Goal: Find specific page/section: Find specific page/section

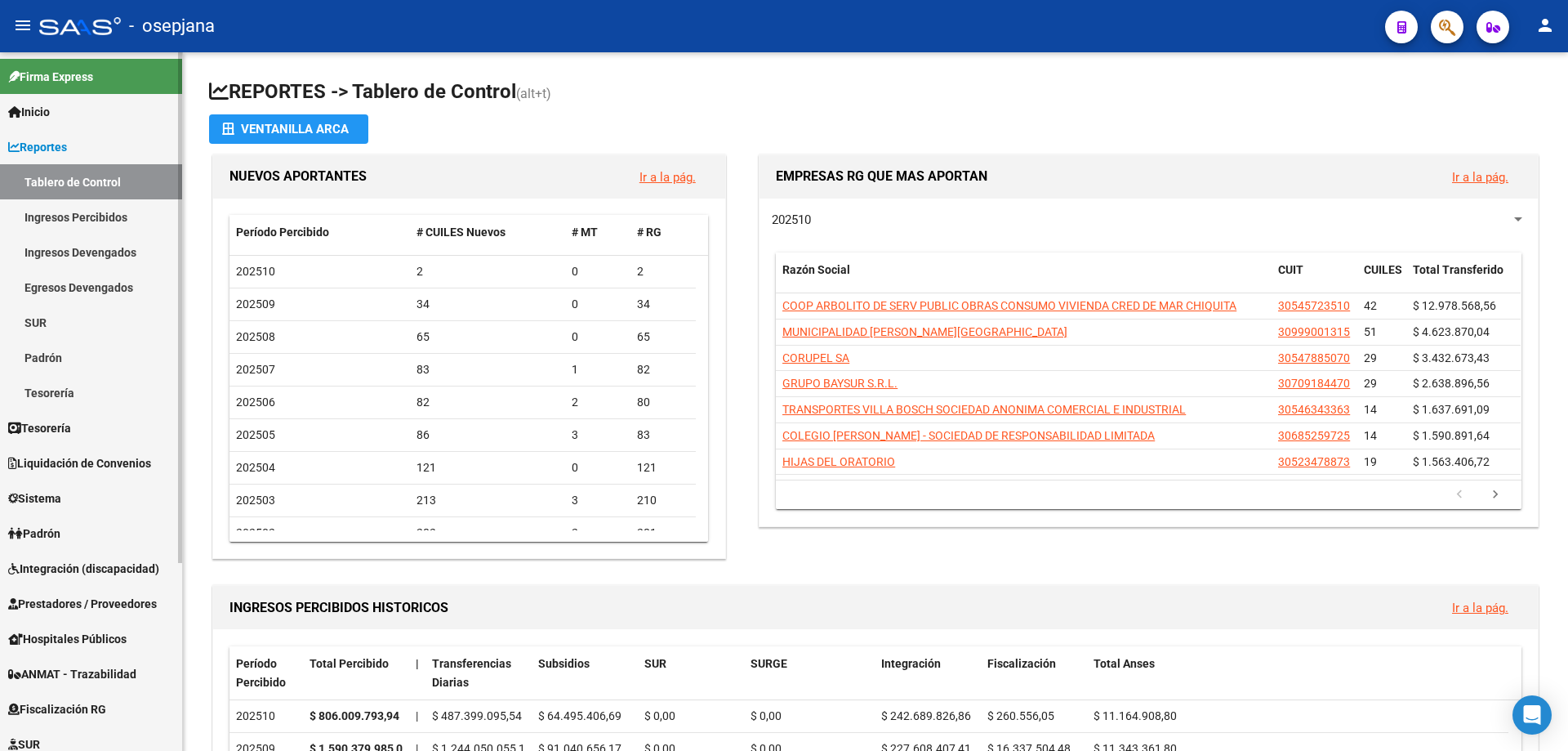
click at [95, 215] on link "Ingresos Percibidos" at bounding box center [91, 217] width 182 height 35
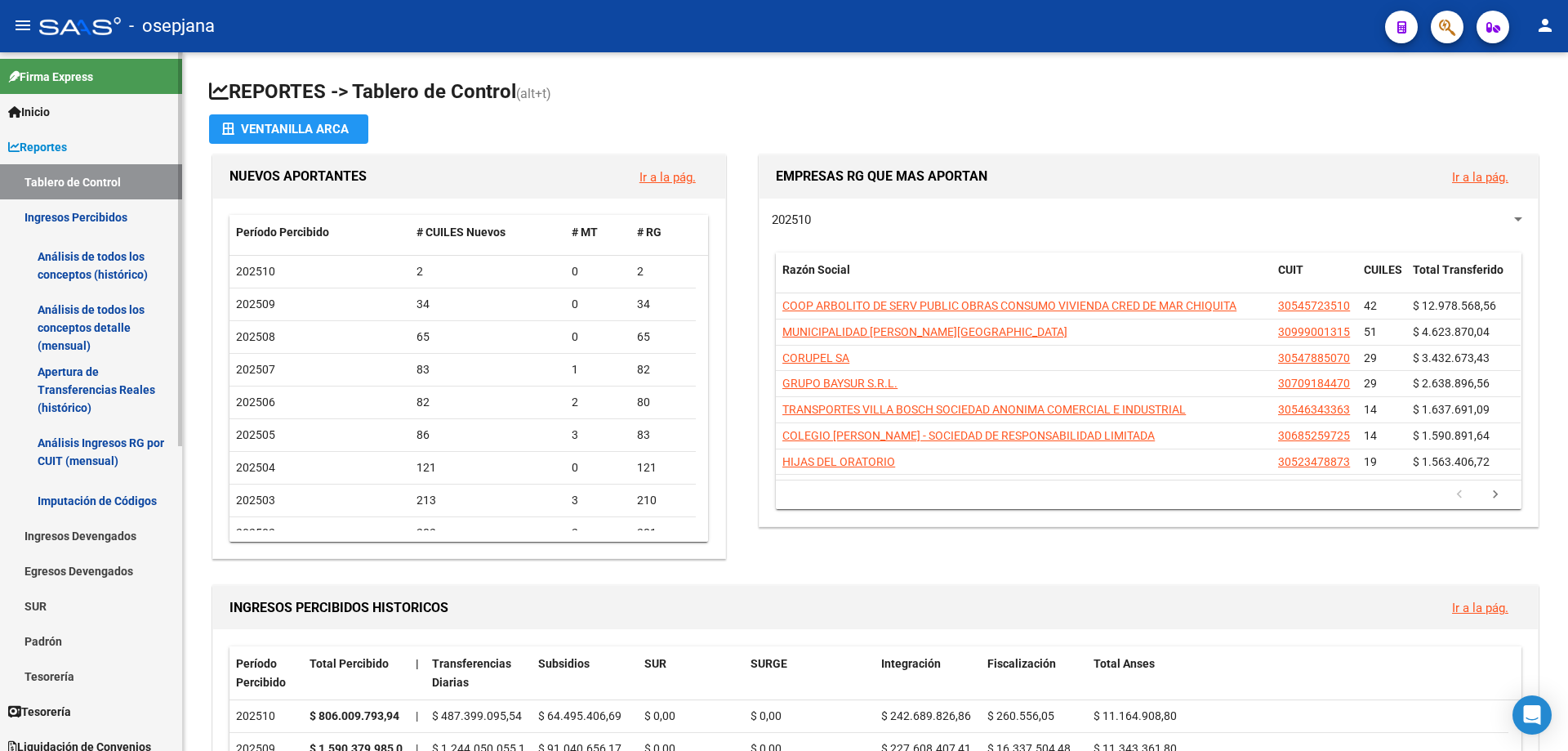
click at [97, 335] on link "Análisis de todos los conceptos detalle (mensual)" at bounding box center [91, 328] width 182 height 63
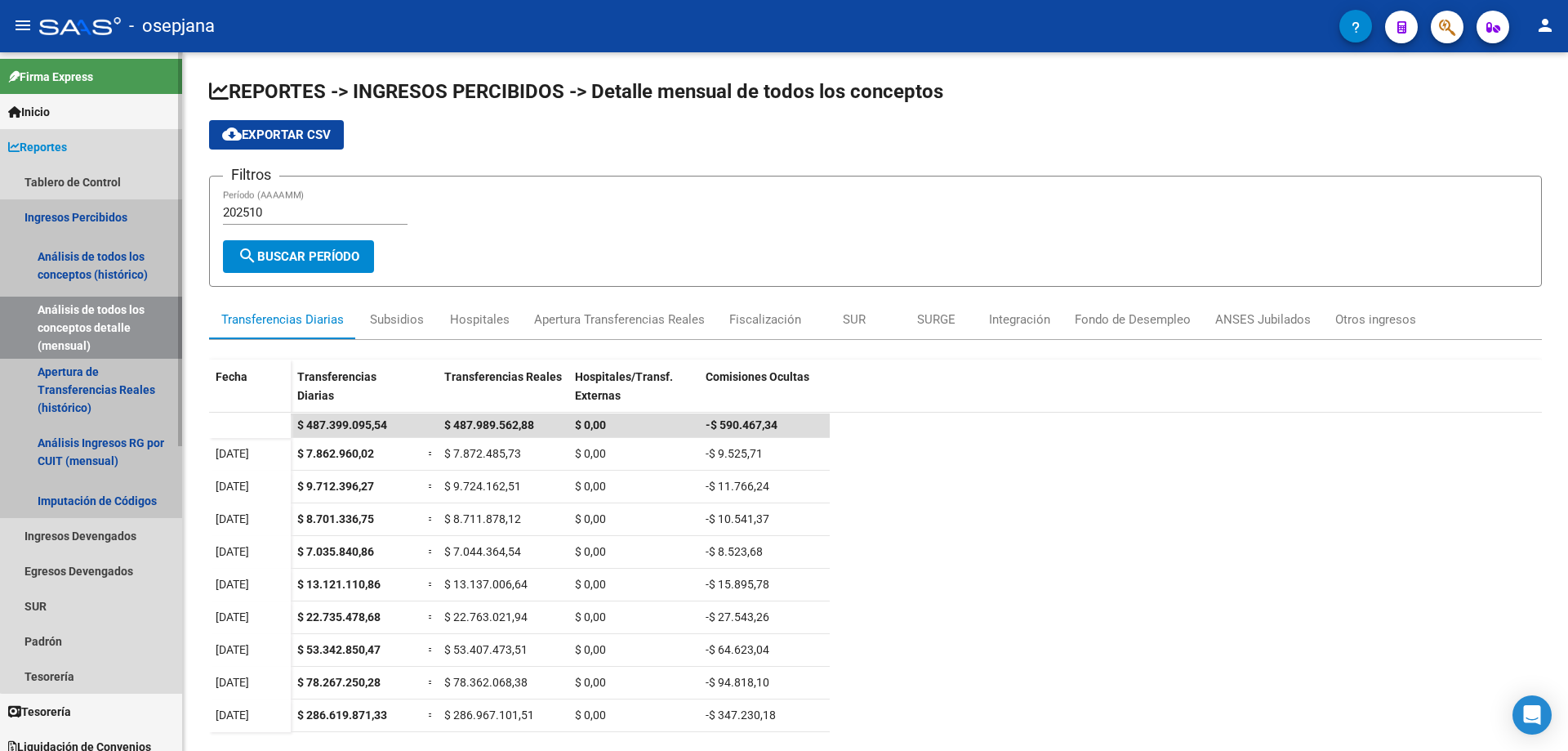
click at [101, 318] on link "Análisis de todos los conceptos detalle (mensual)" at bounding box center [91, 328] width 182 height 63
click at [88, 214] on link "Ingresos Percibidos" at bounding box center [91, 217] width 182 height 35
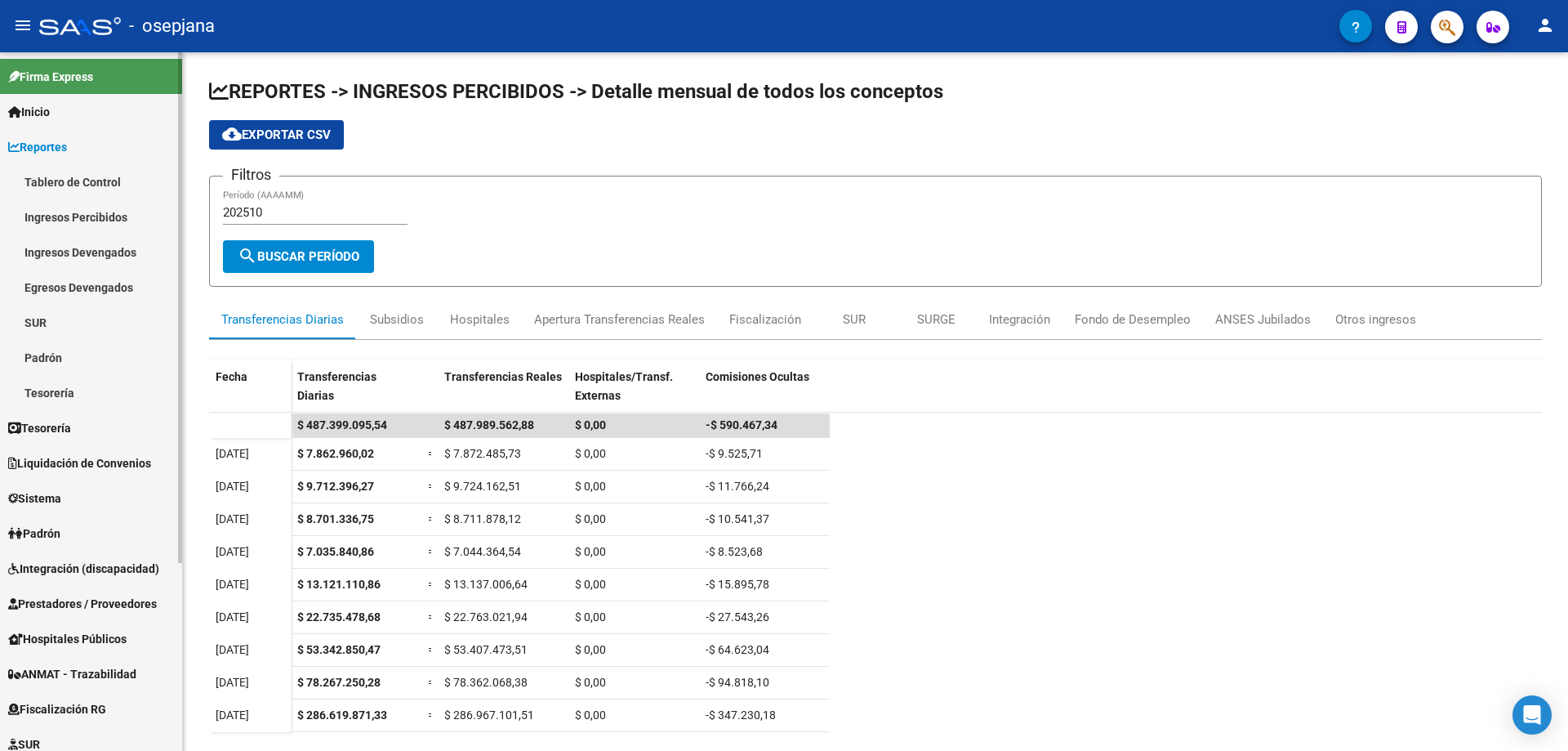
click at [109, 214] on link "Ingresos Percibidos" at bounding box center [91, 217] width 182 height 35
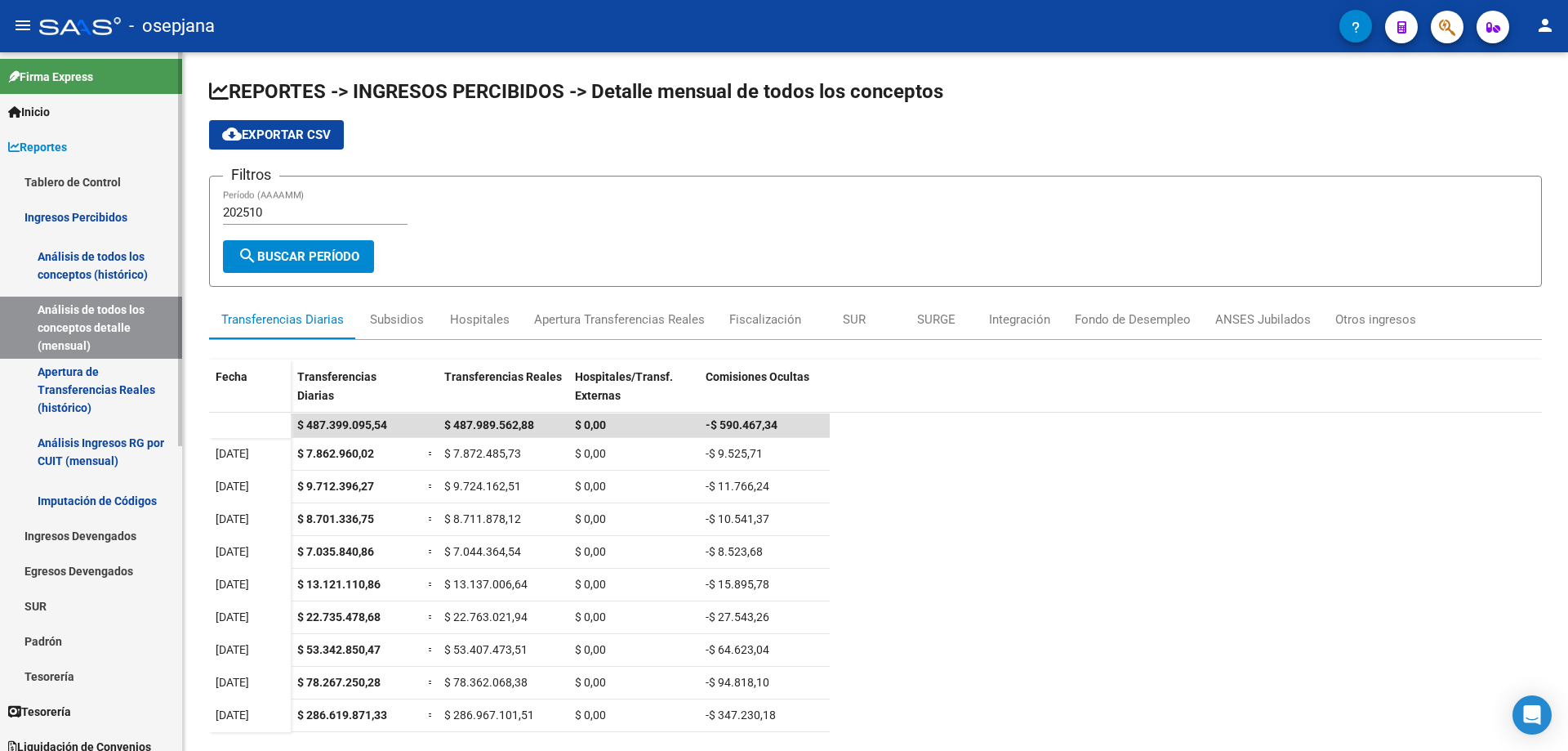
click at [116, 268] on link "Análisis de todos los conceptos (histórico)" at bounding box center [91, 265] width 182 height 63
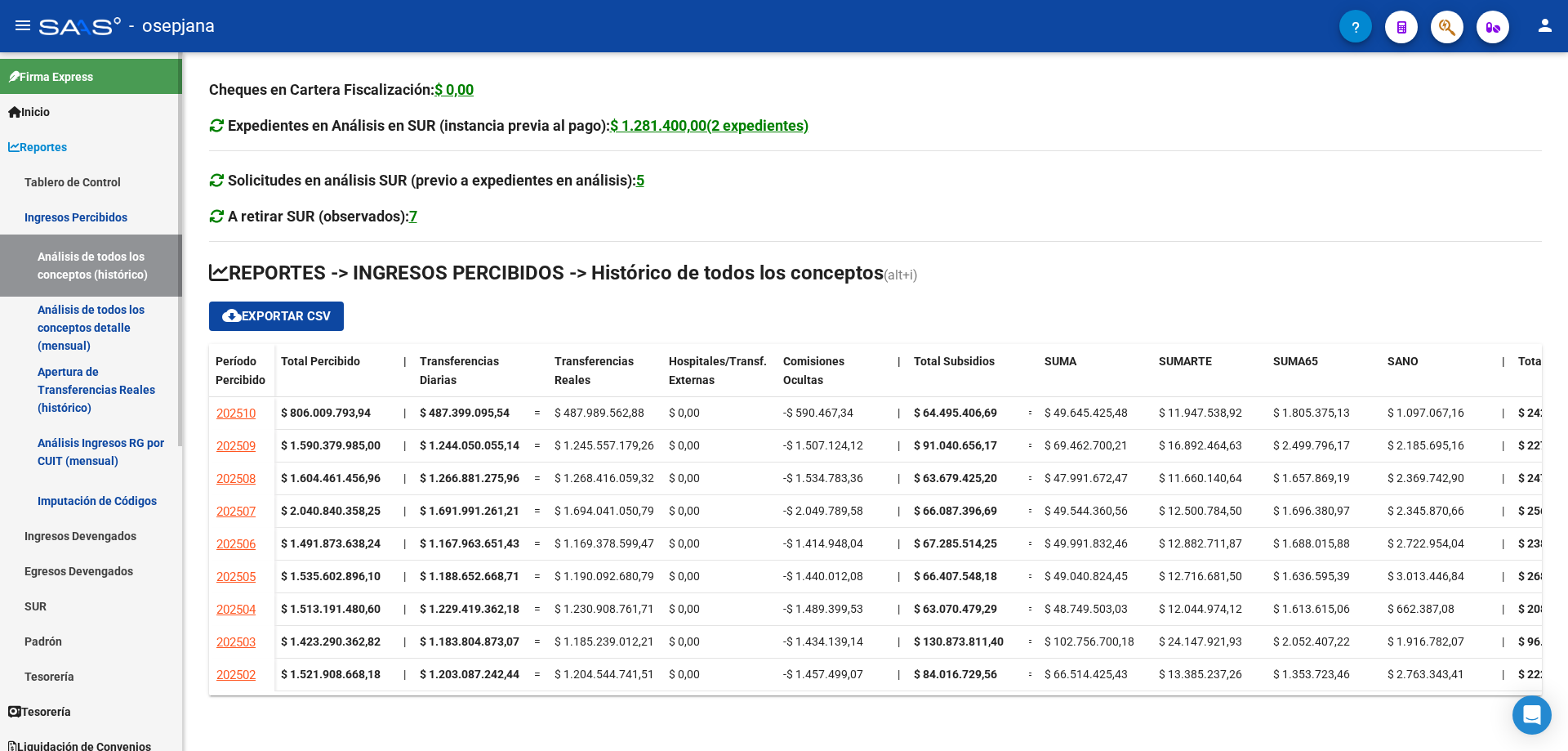
click at [98, 322] on link "Análisis de todos los conceptos detalle (mensual)" at bounding box center [91, 328] width 182 height 63
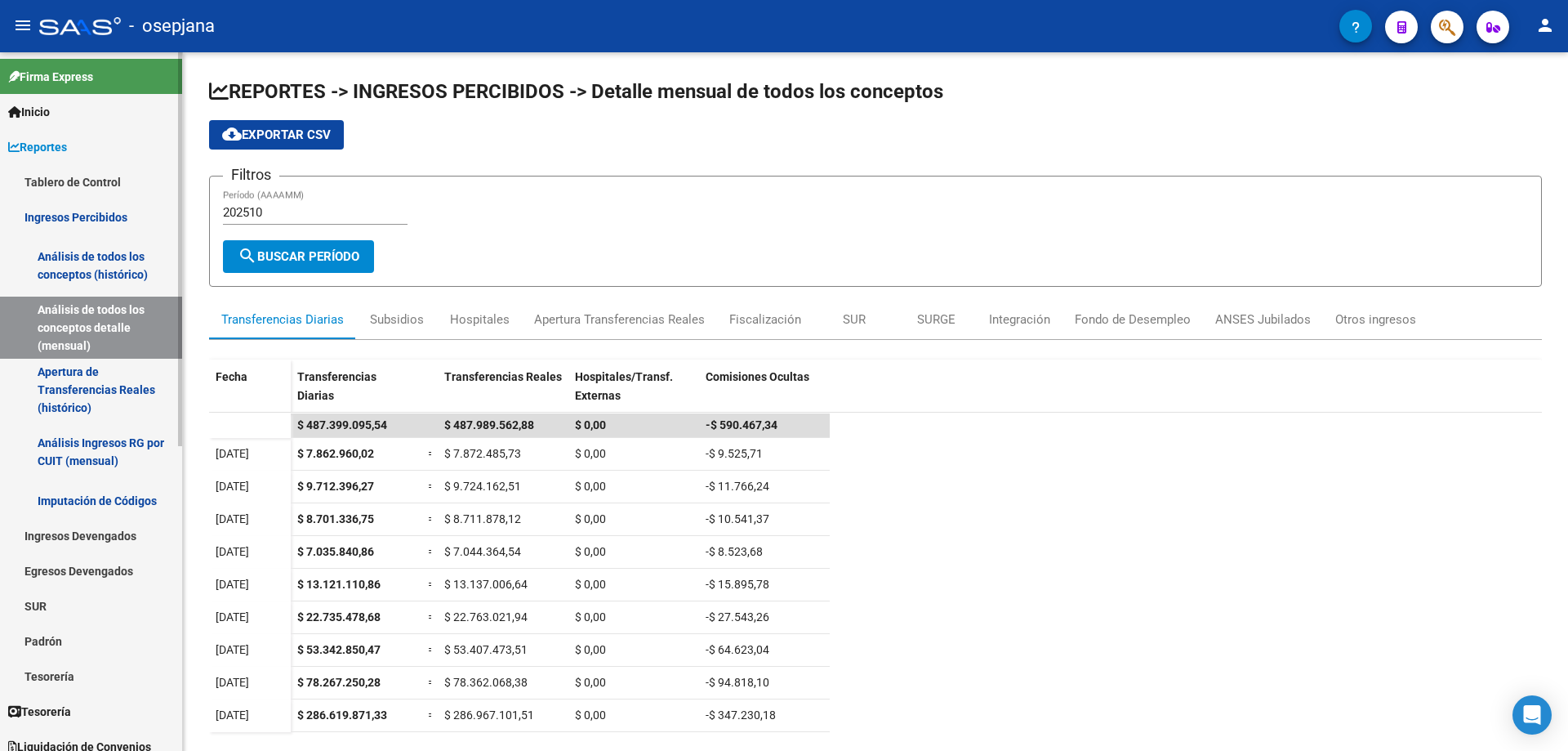
click at [98, 221] on link "Ingresos Percibidos" at bounding box center [91, 217] width 182 height 35
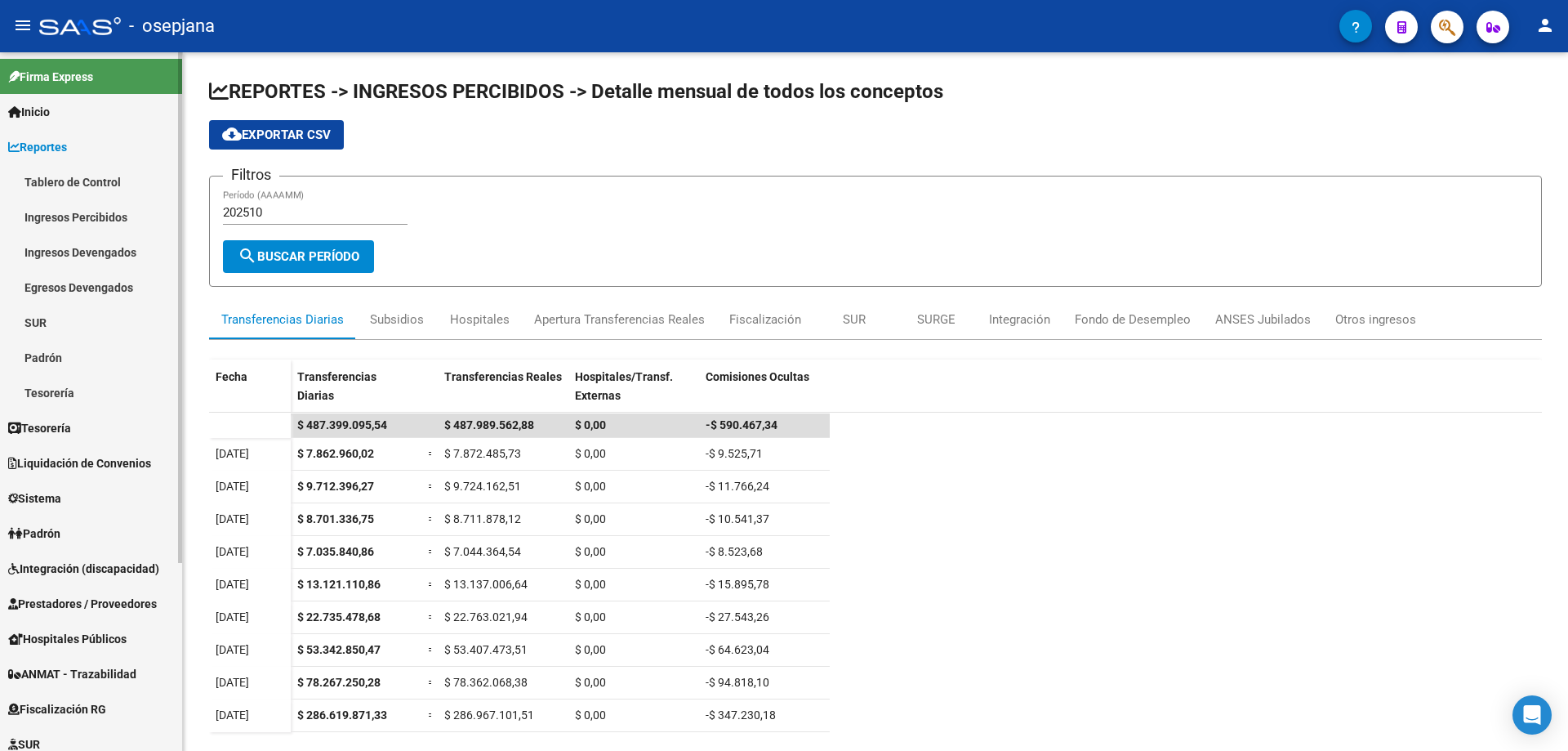
click at [107, 244] on link "Ingresos Devengados" at bounding box center [91, 252] width 182 height 35
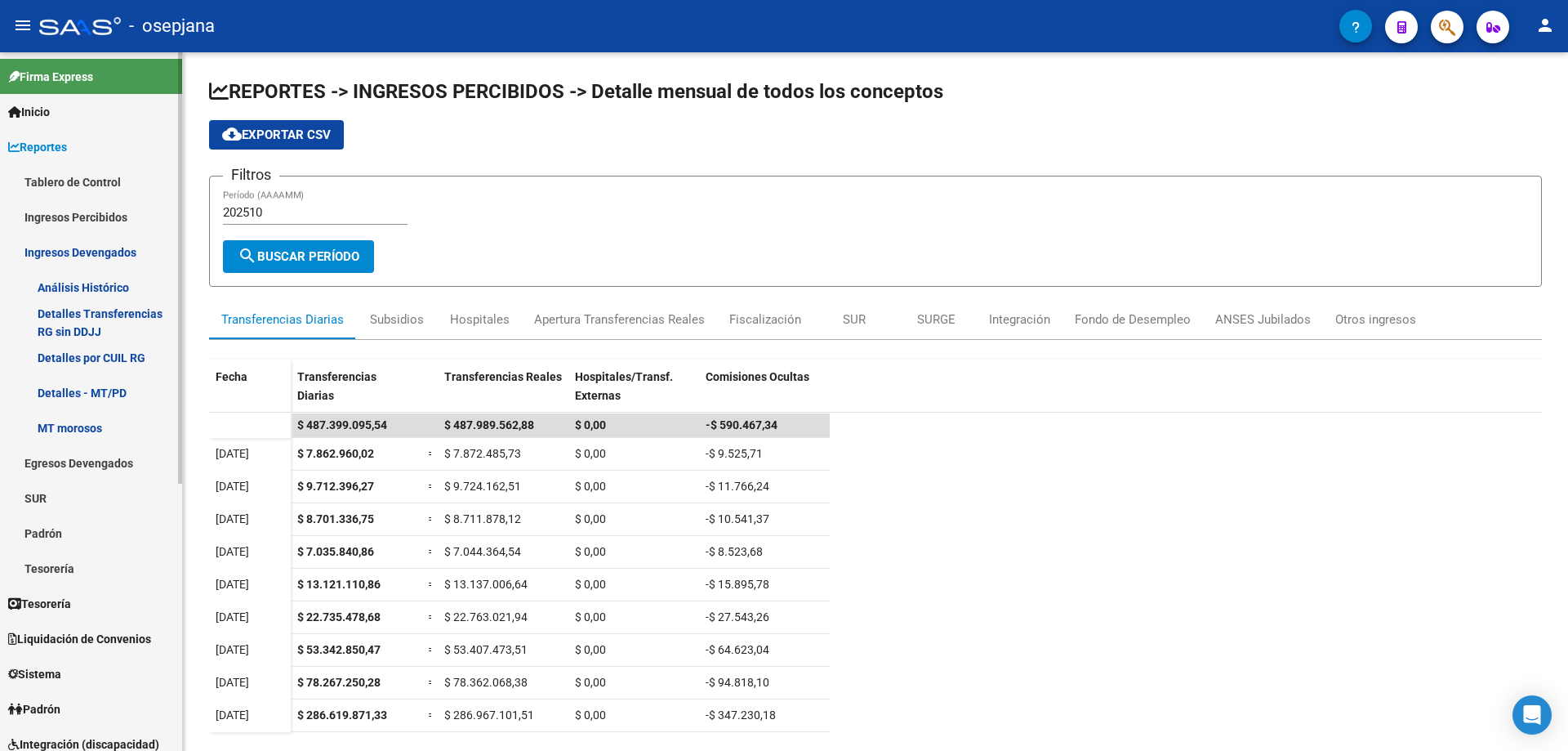
click at [113, 283] on link "Análisis Histórico" at bounding box center [91, 287] width 182 height 35
